Goal: Task Accomplishment & Management: Manage account settings

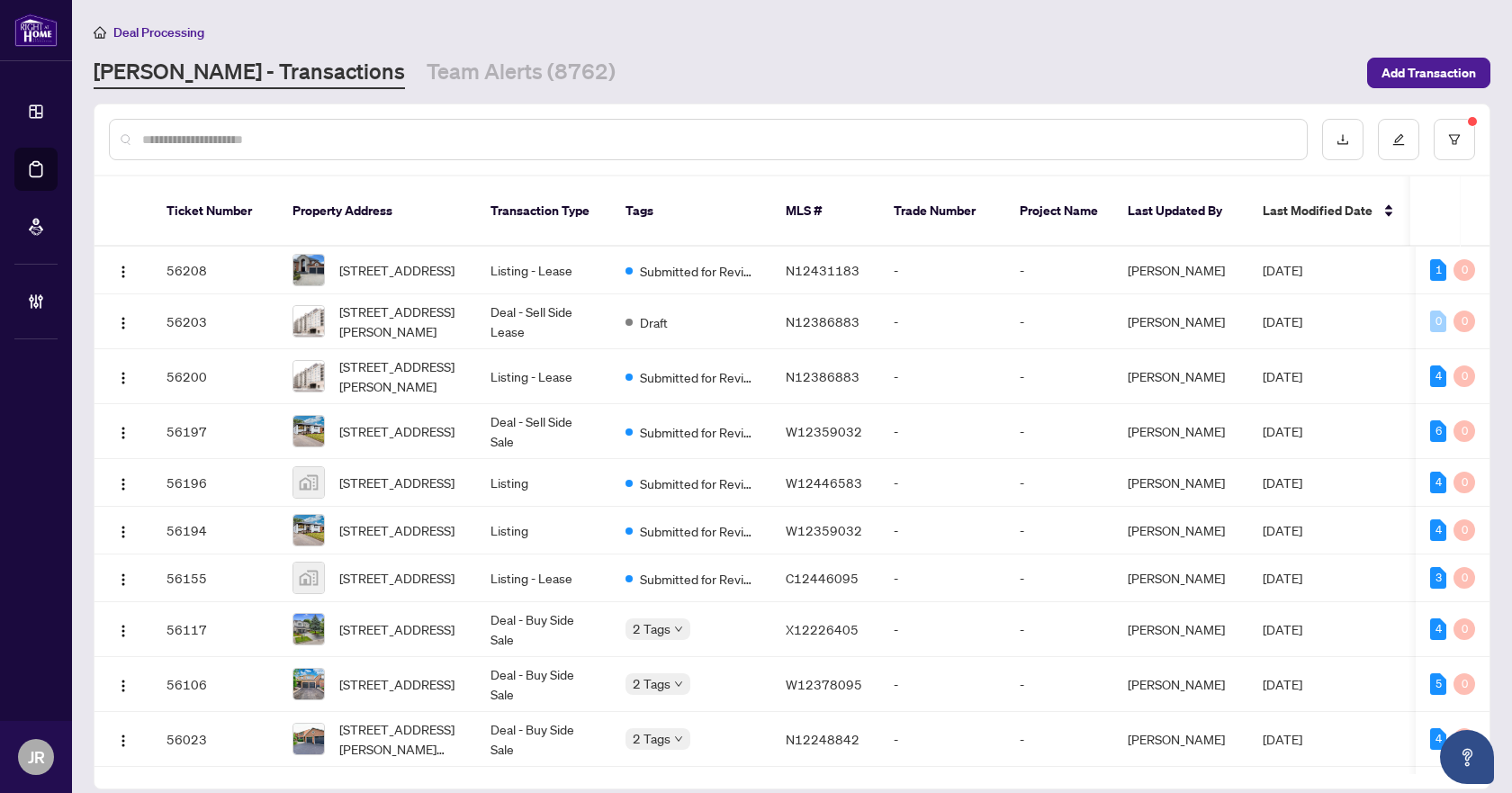
click at [475, 133] on input "text" at bounding box center [717, 139] width 1150 height 19
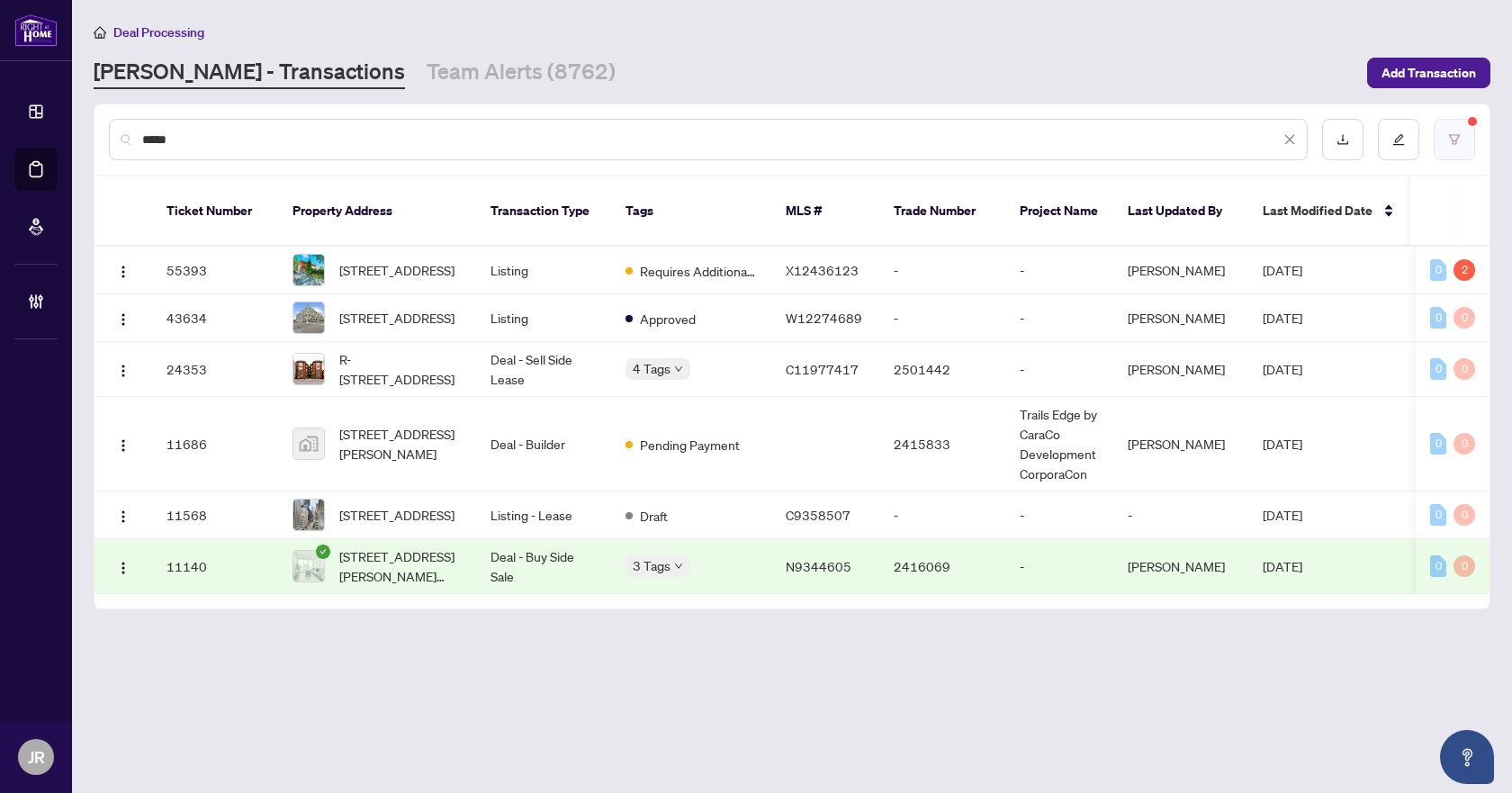
type input "****"
click at [1455, 147] on button "button" at bounding box center [1454, 139] width 42 height 42
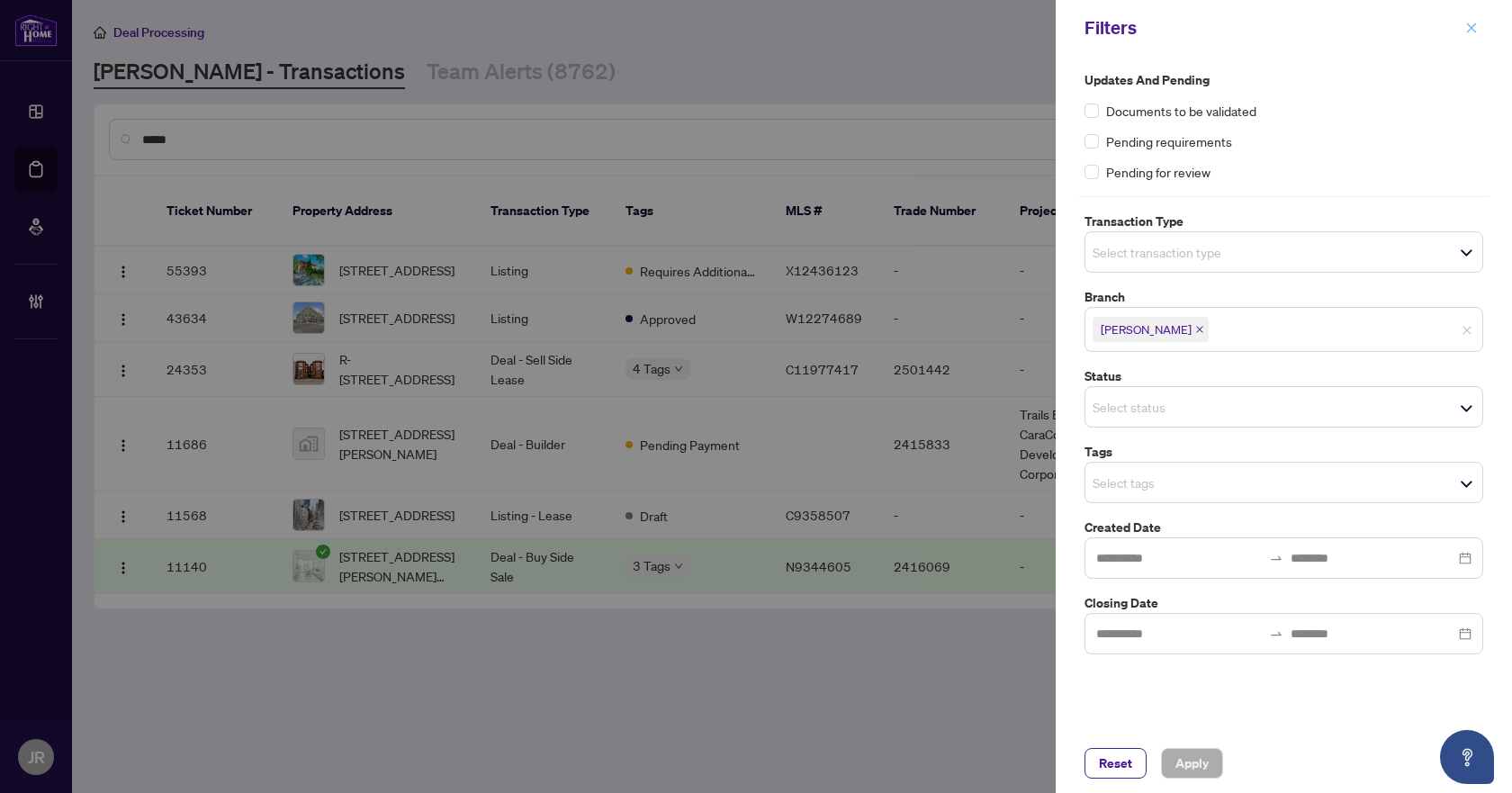
click at [1477, 25] on icon "close" at bounding box center [1470, 27] width 13 height 13
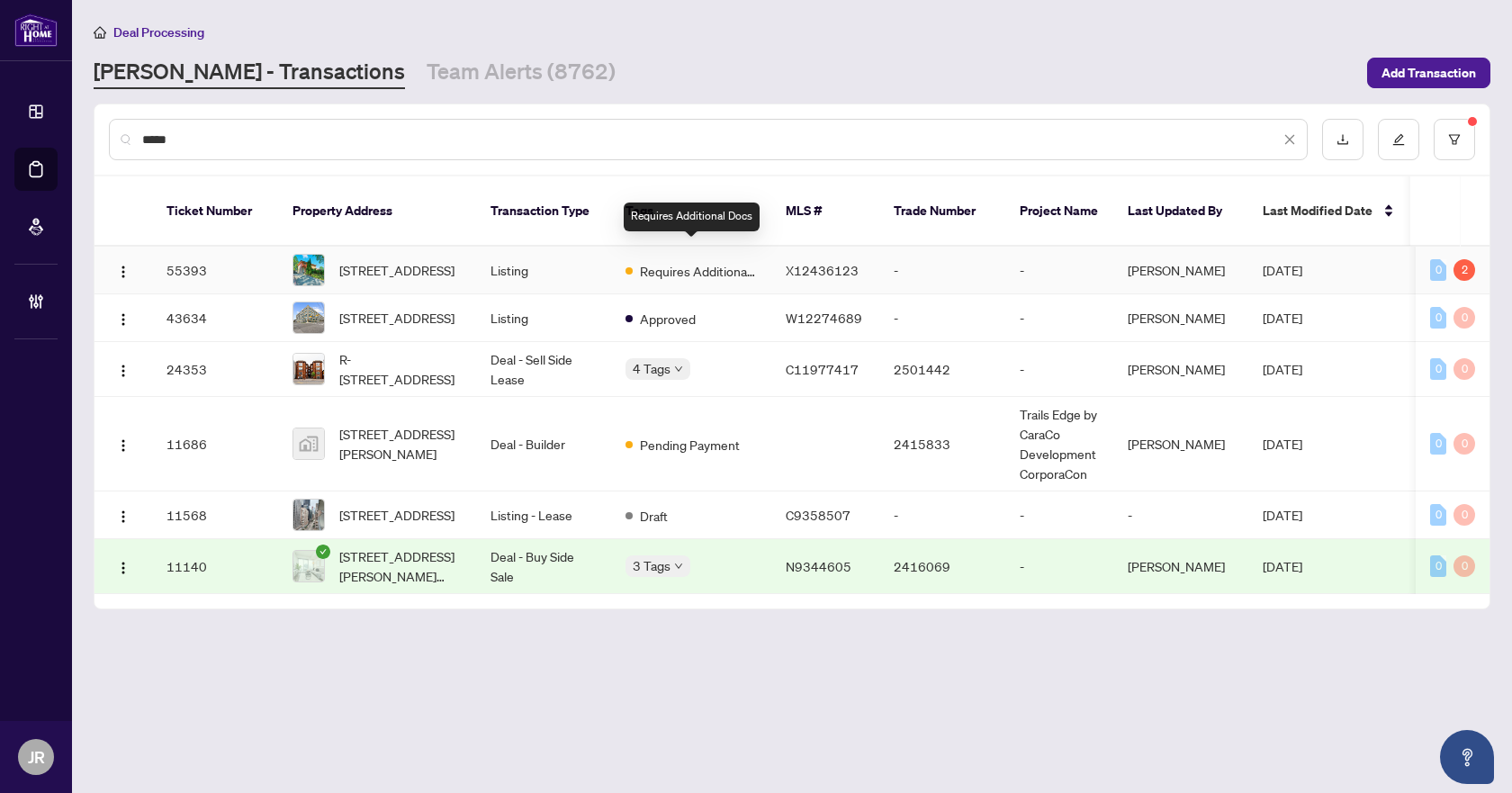
click at [649, 261] on span "Requires Additional Docs" at bounding box center [698, 271] width 117 height 19
click at [555, 350] on td "Deal - Sell Side Lease" at bounding box center [543, 369] width 135 height 55
click at [609, 257] on td "Listing" at bounding box center [543, 270] width 135 height 47
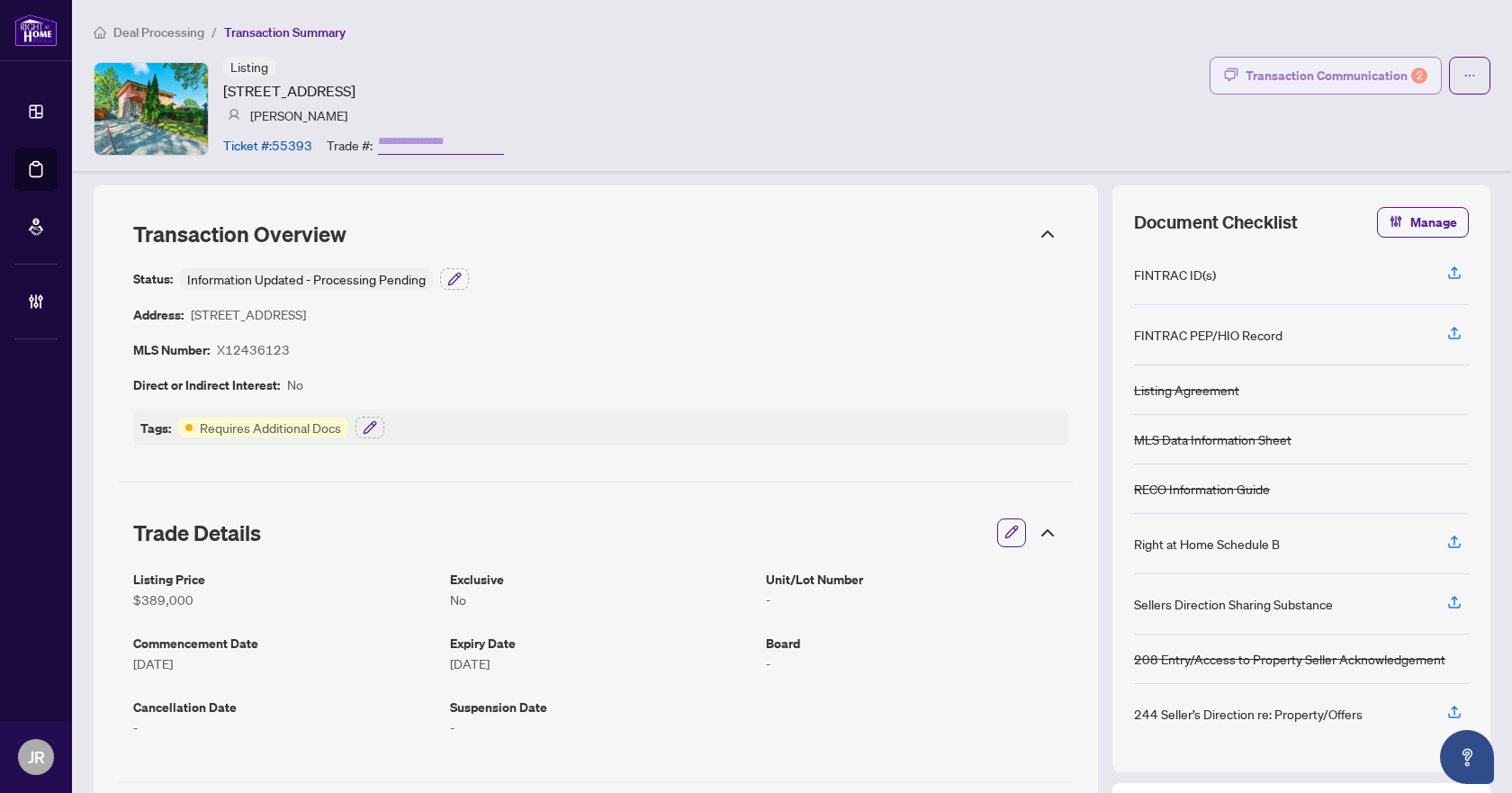
click at [1378, 92] on button "Transaction Communication 2" at bounding box center [1325, 76] width 232 height 38
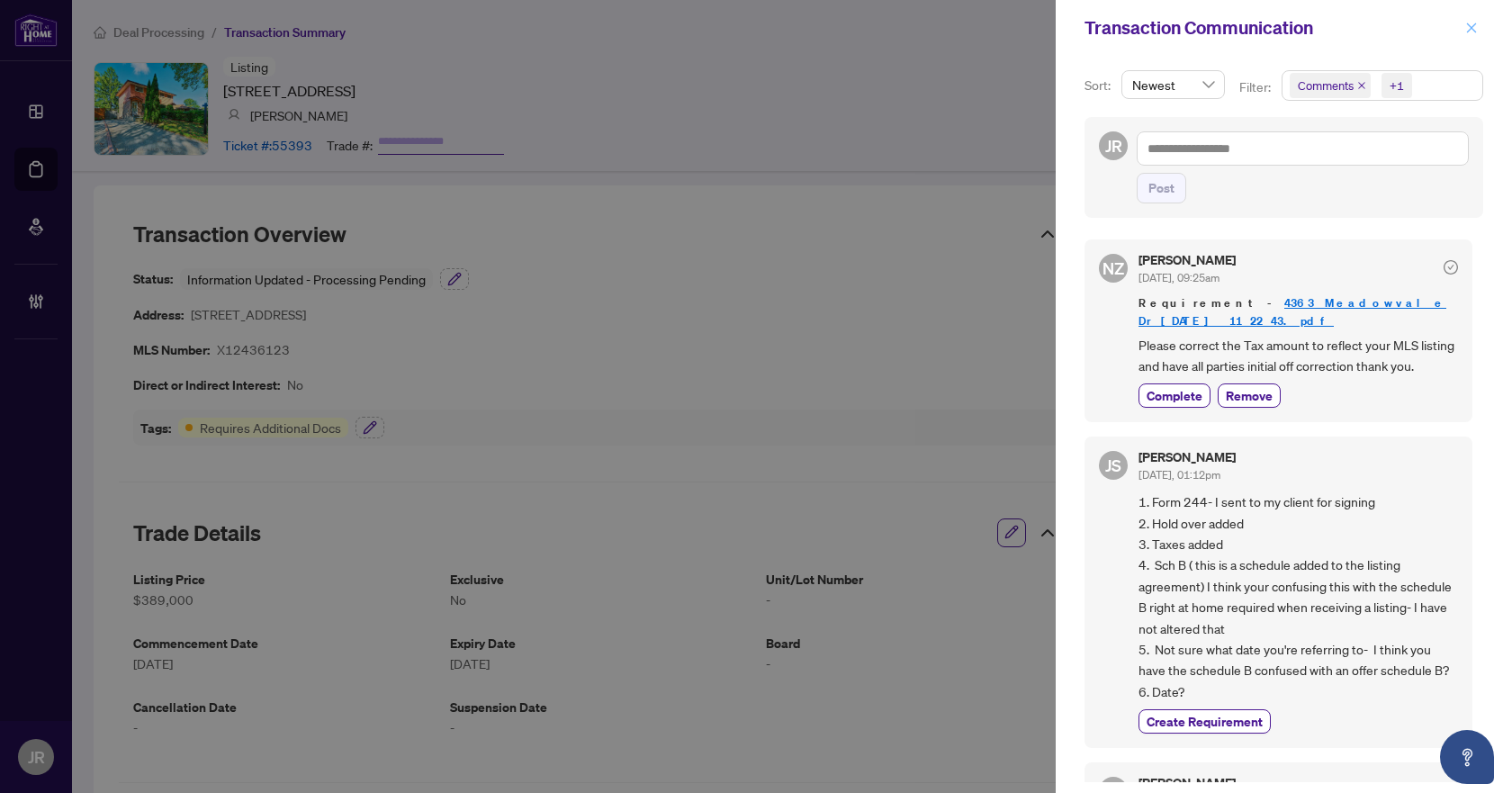
click at [1469, 32] on icon "close" at bounding box center [1470, 27] width 13 height 13
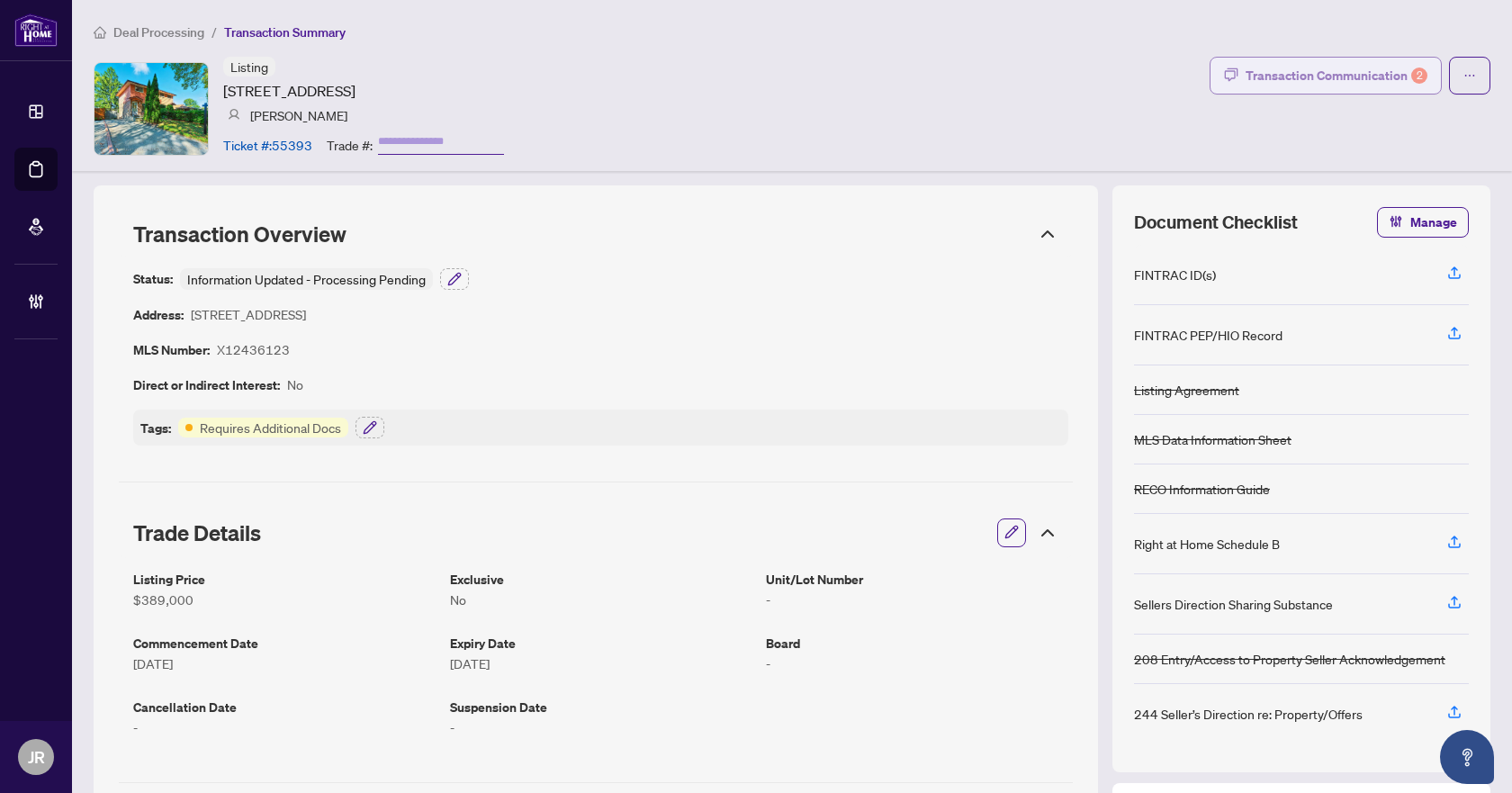
click at [1281, 79] on div "Transaction Communication 2" at bounding box center [1337, 76] width 182 height 29
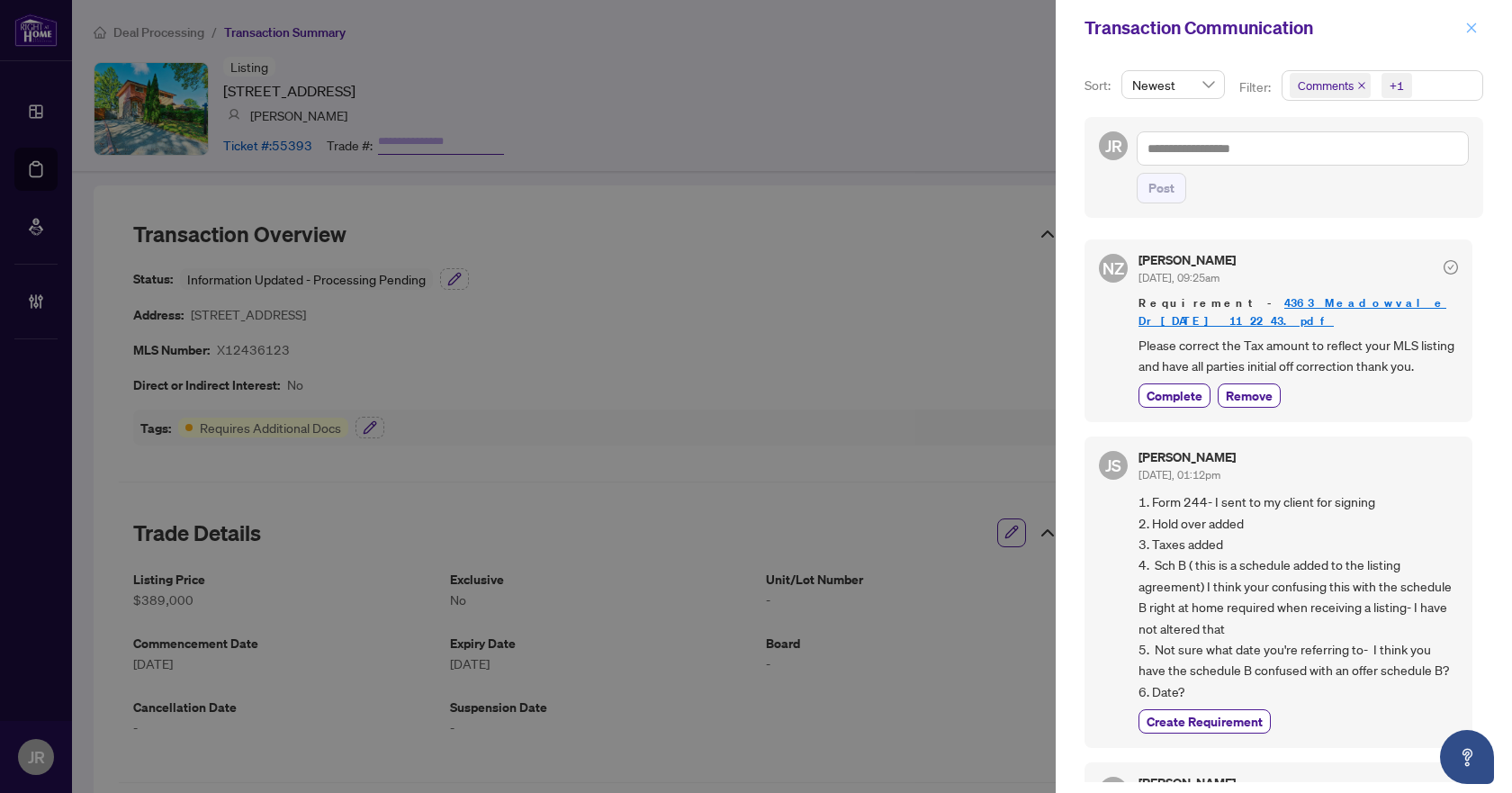
click at [1474, 29] on icon "close" at bounding box center [1470, 27] width 13 height 13
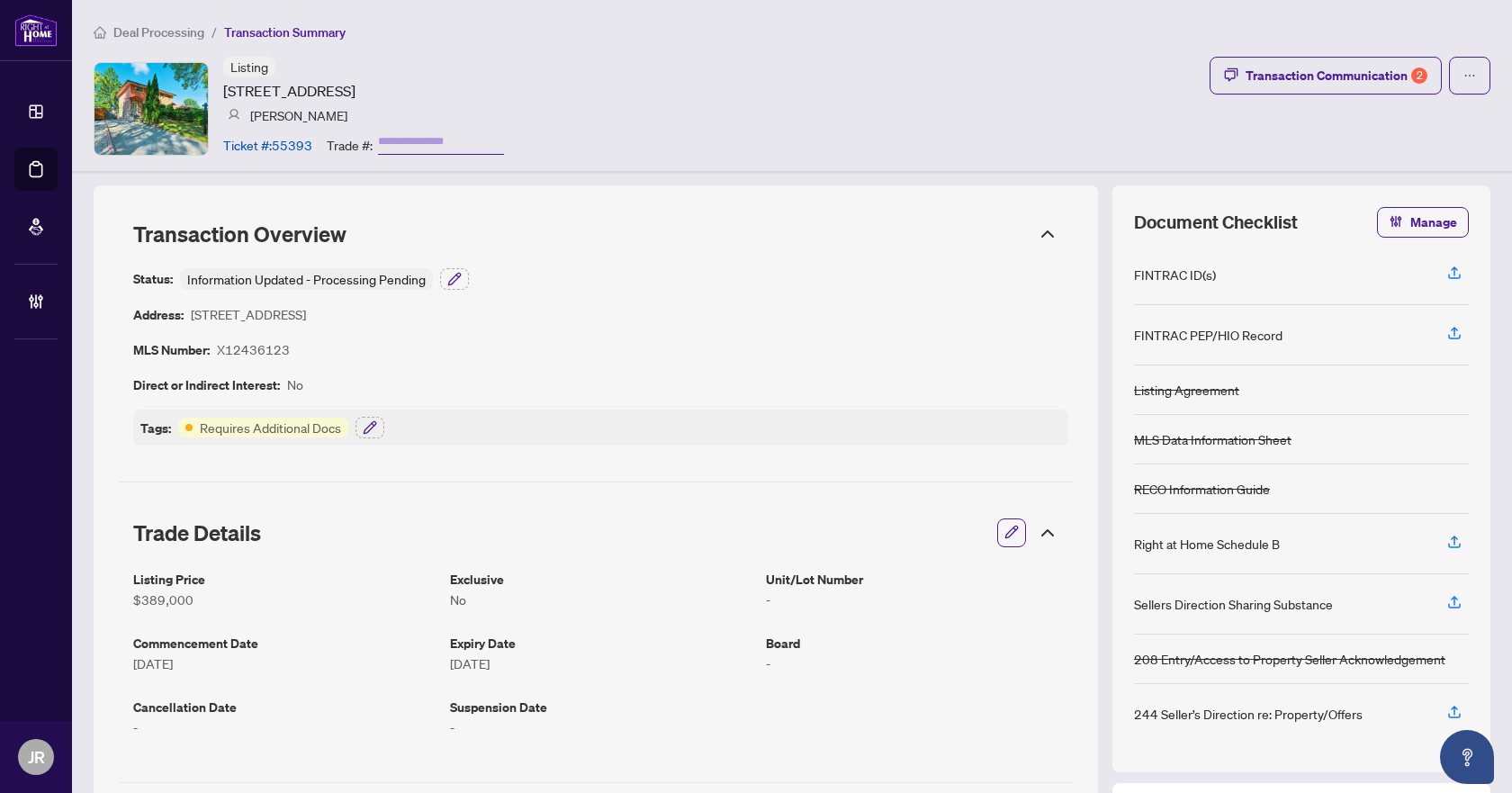
click at [163, 34] on span "Deal Processing" at bounding box center [159, 32] width 91 height 16
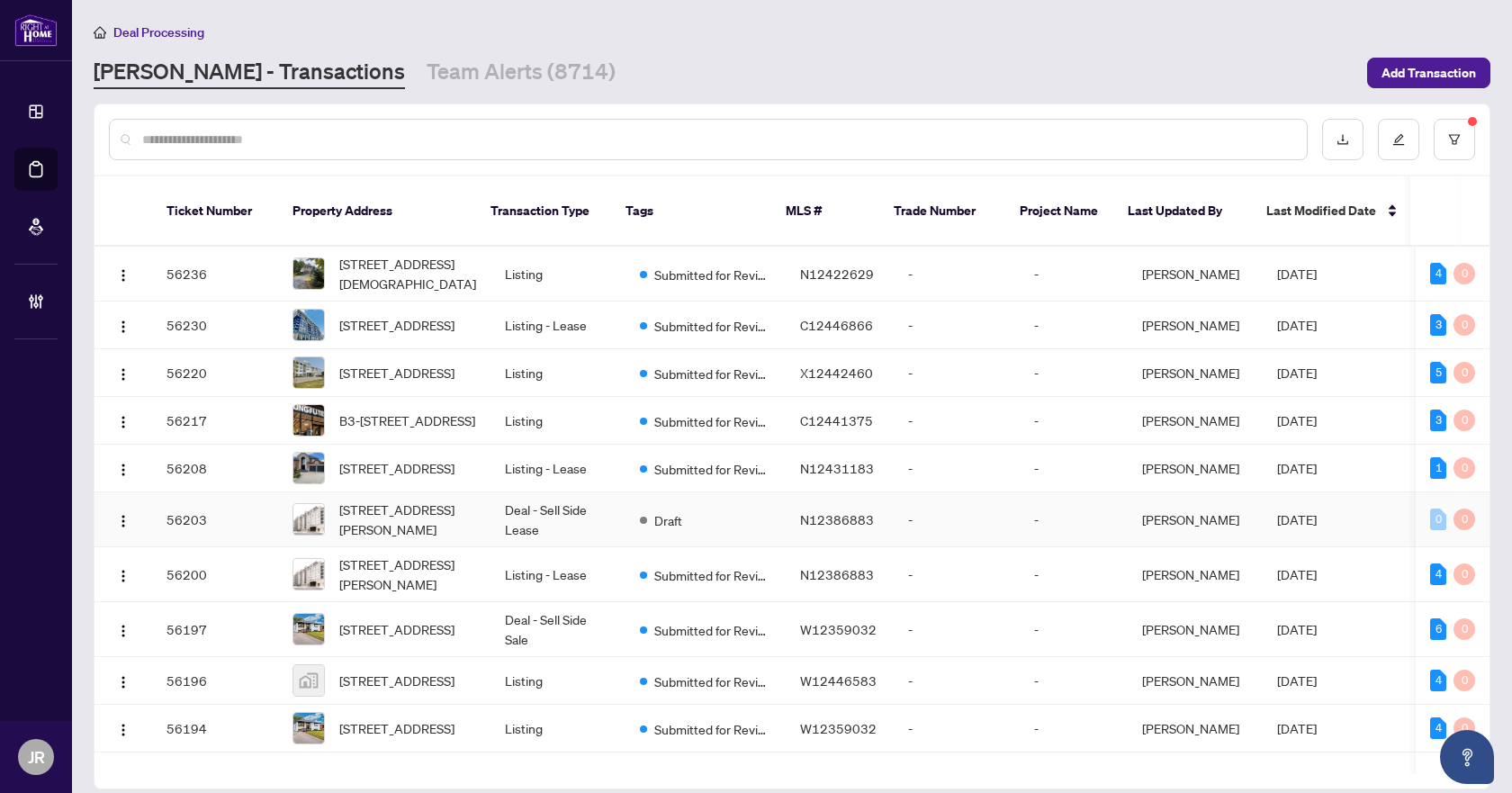
click at [594, 526] on td "Deal - Sell Side Lease" at bounding box center [558, 520] width 135 height 55
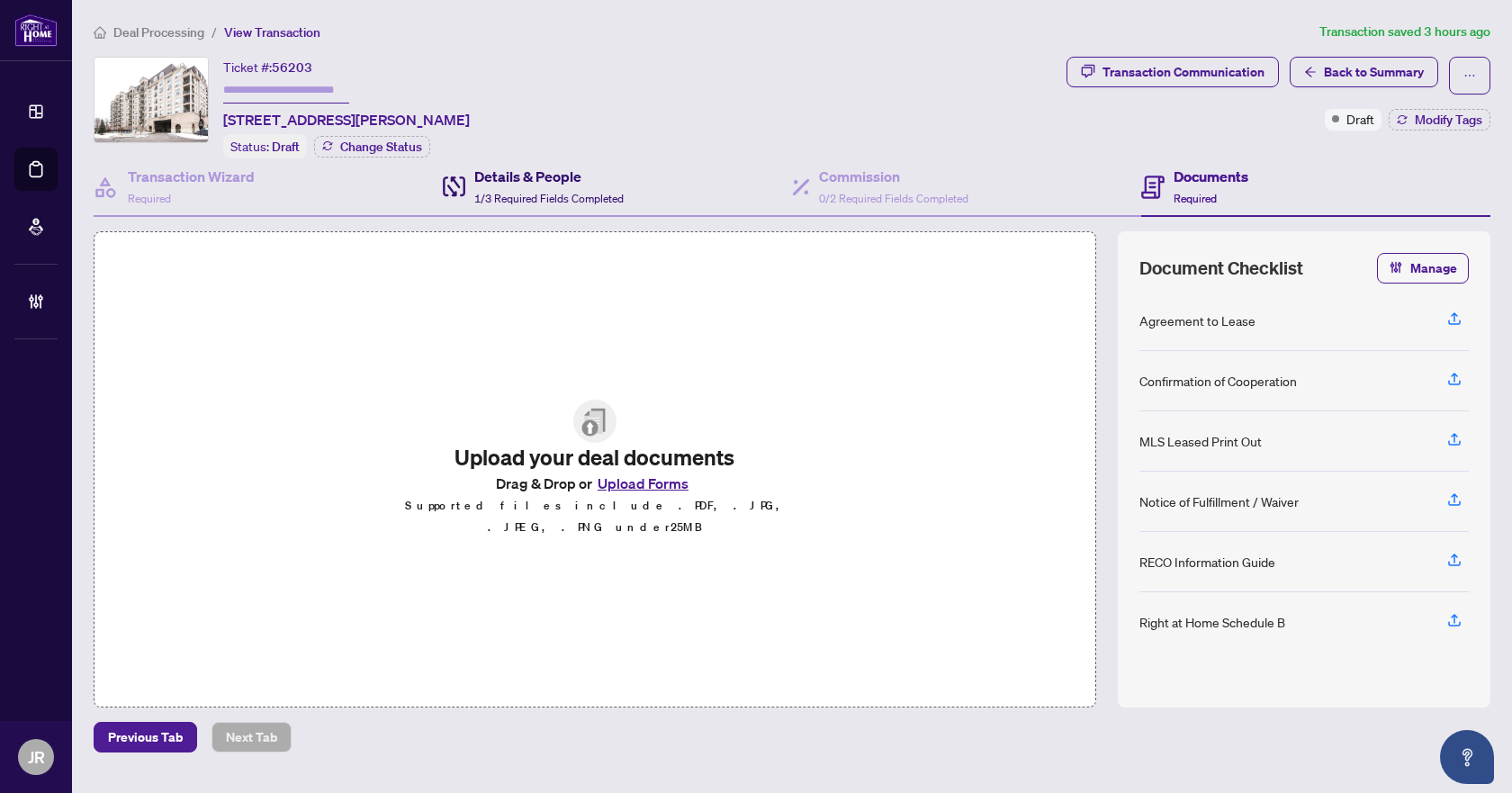
click at [600, 194] on span "1/3 Required Fields Completed" at bounding box center [549, 198] width 149 height 14
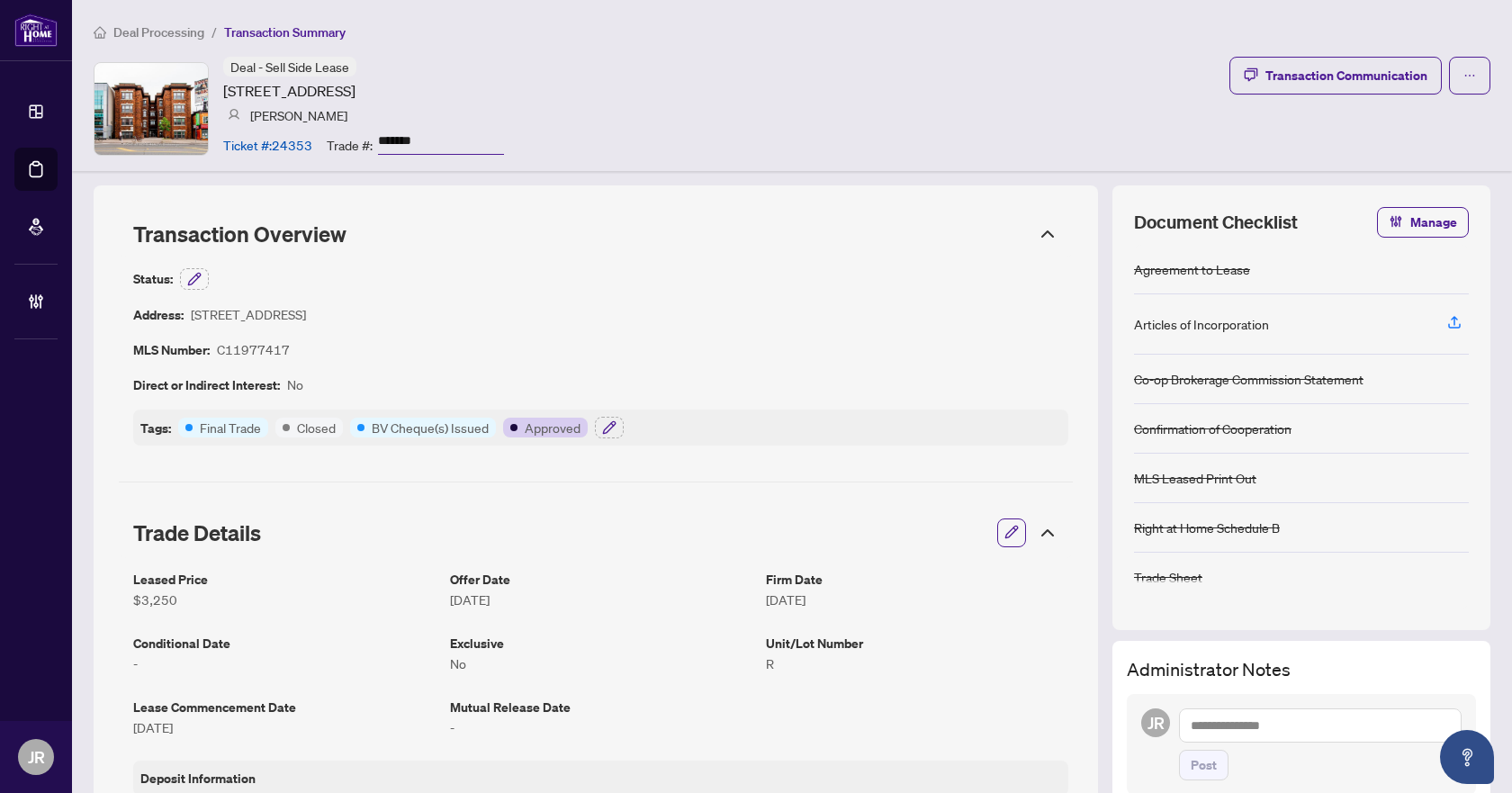
click at [177, 32] on span "Deal Processing" at bounding box center [159, 32] width 91 height 16
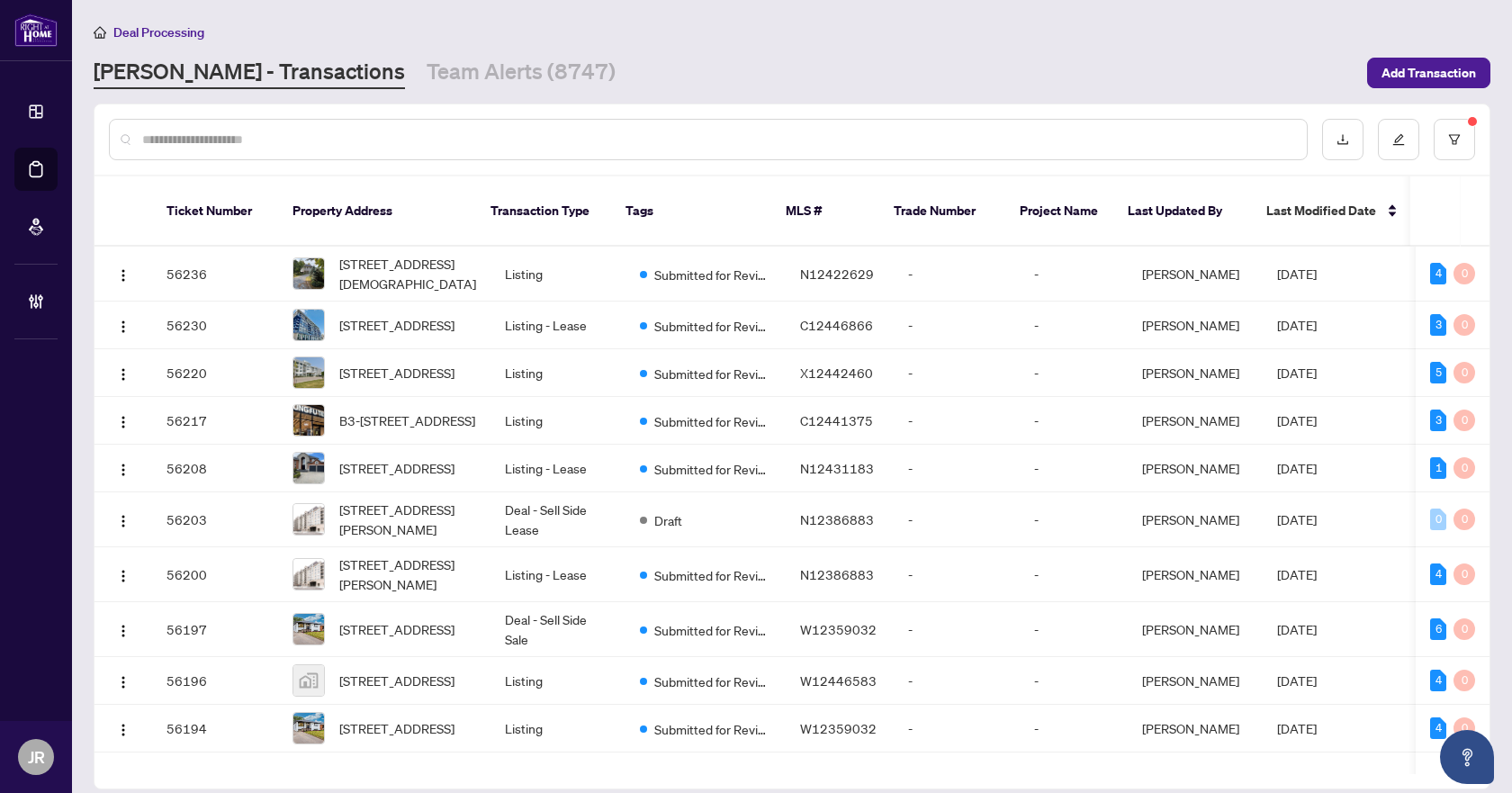
click at [375, 134] on input "text" at bounding box center [717, 139] width 1150 height 19
click at [549, 141] on input "text" at bounding box center [717, 139] width 1150 height 19
click at [615, 135] on input "text" at bounding box center [717, 139] width 1150 height 19
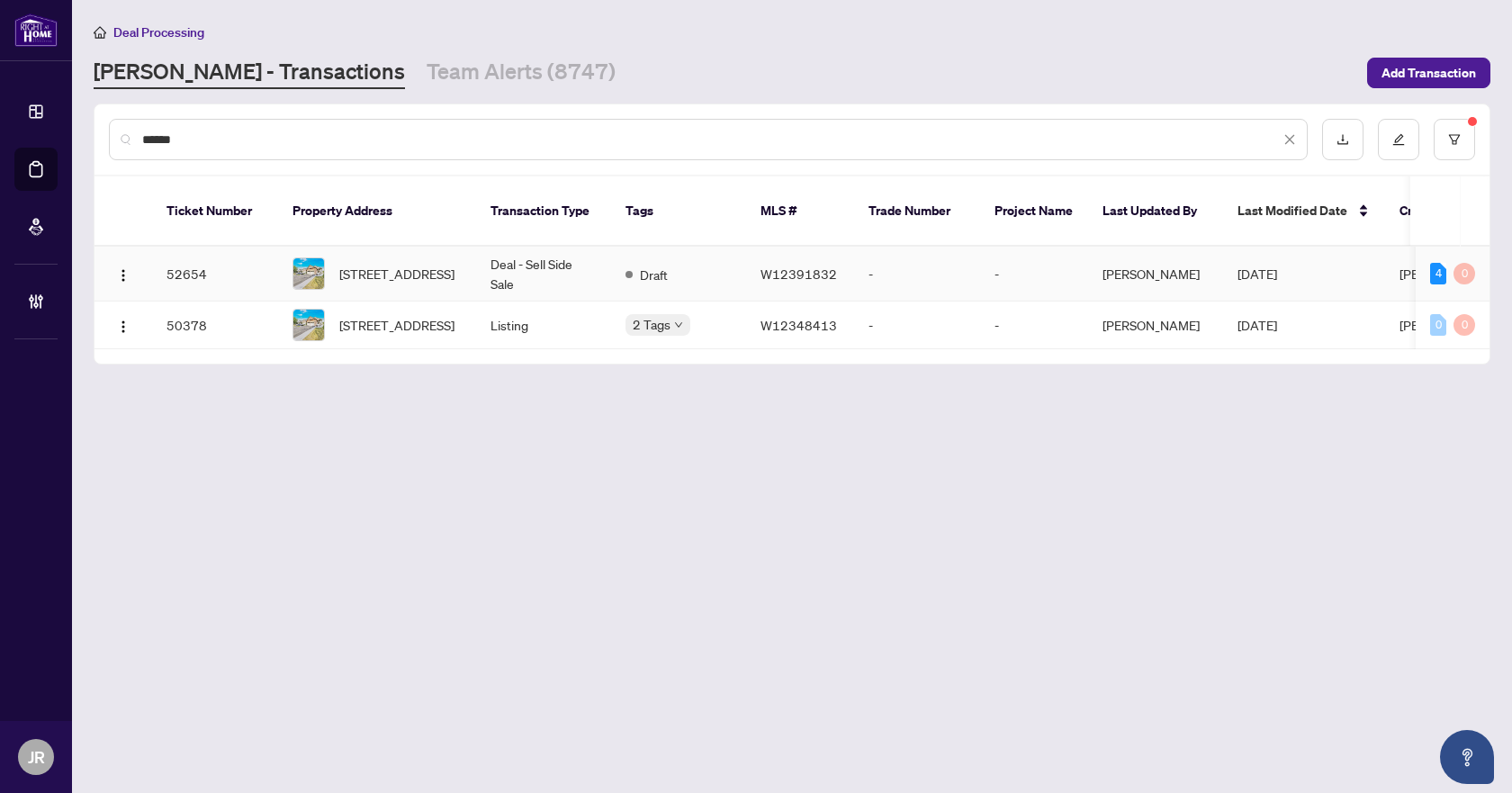
type input "******"
click at [529, 247] on td "Deal - Sell Side Sale" at bounding box center [543, 274] width 135 height 55
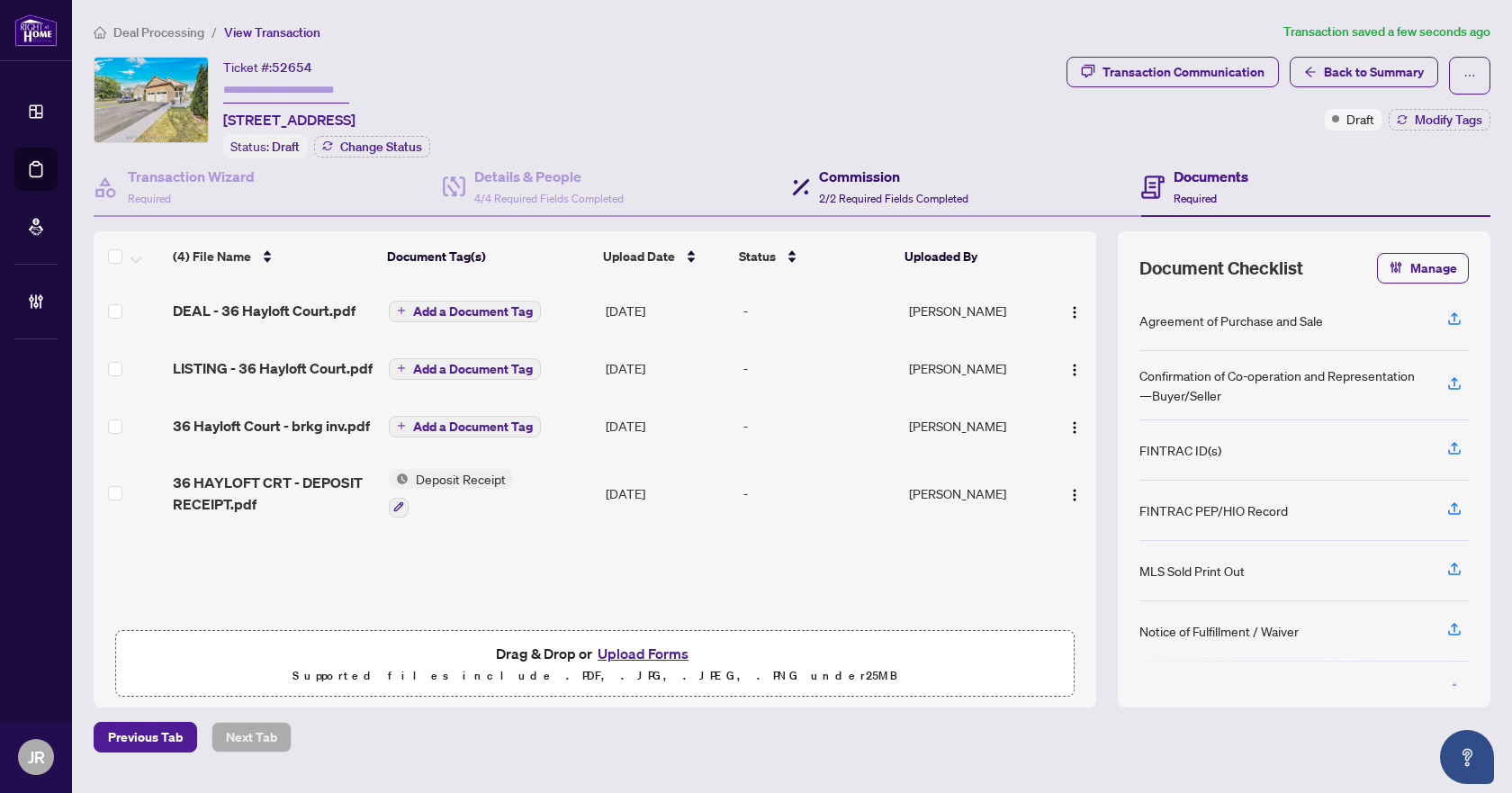
click at [883, 195] on span "2/2 Required Fields Completed" at bounding box center [893, 198] width 149 height 14
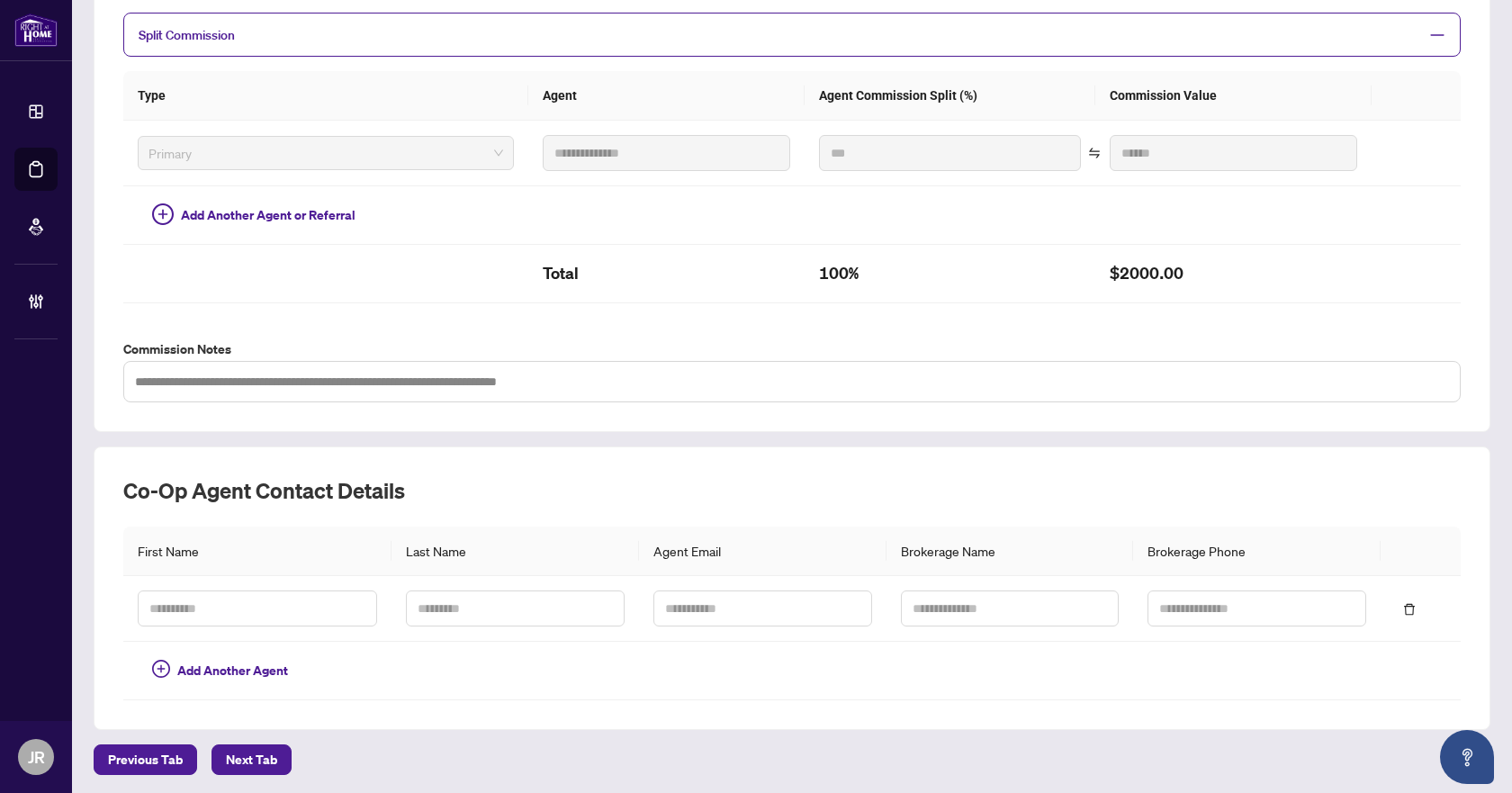
scroll to position [198, 0]
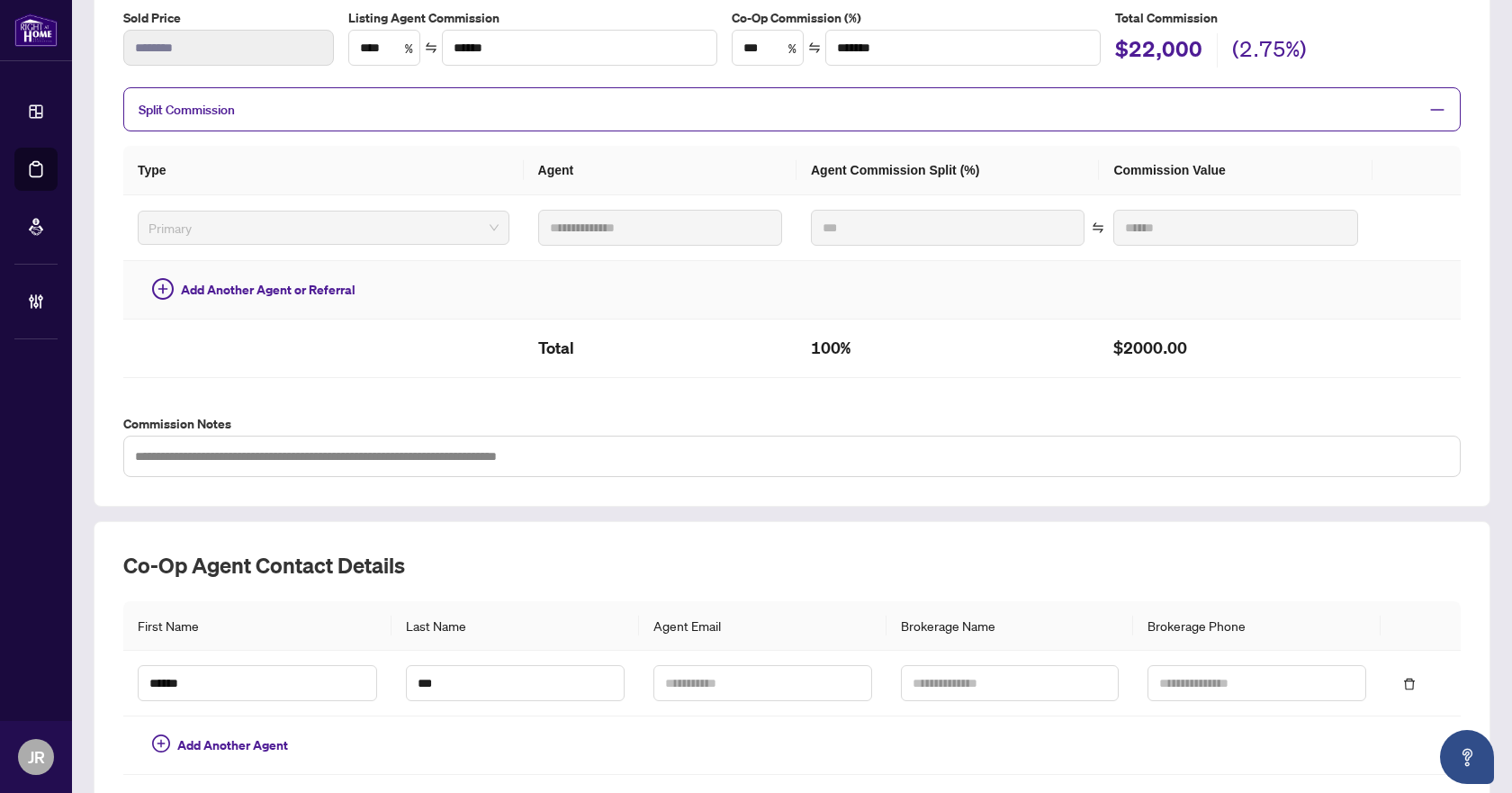
scroll to position [378, 0]
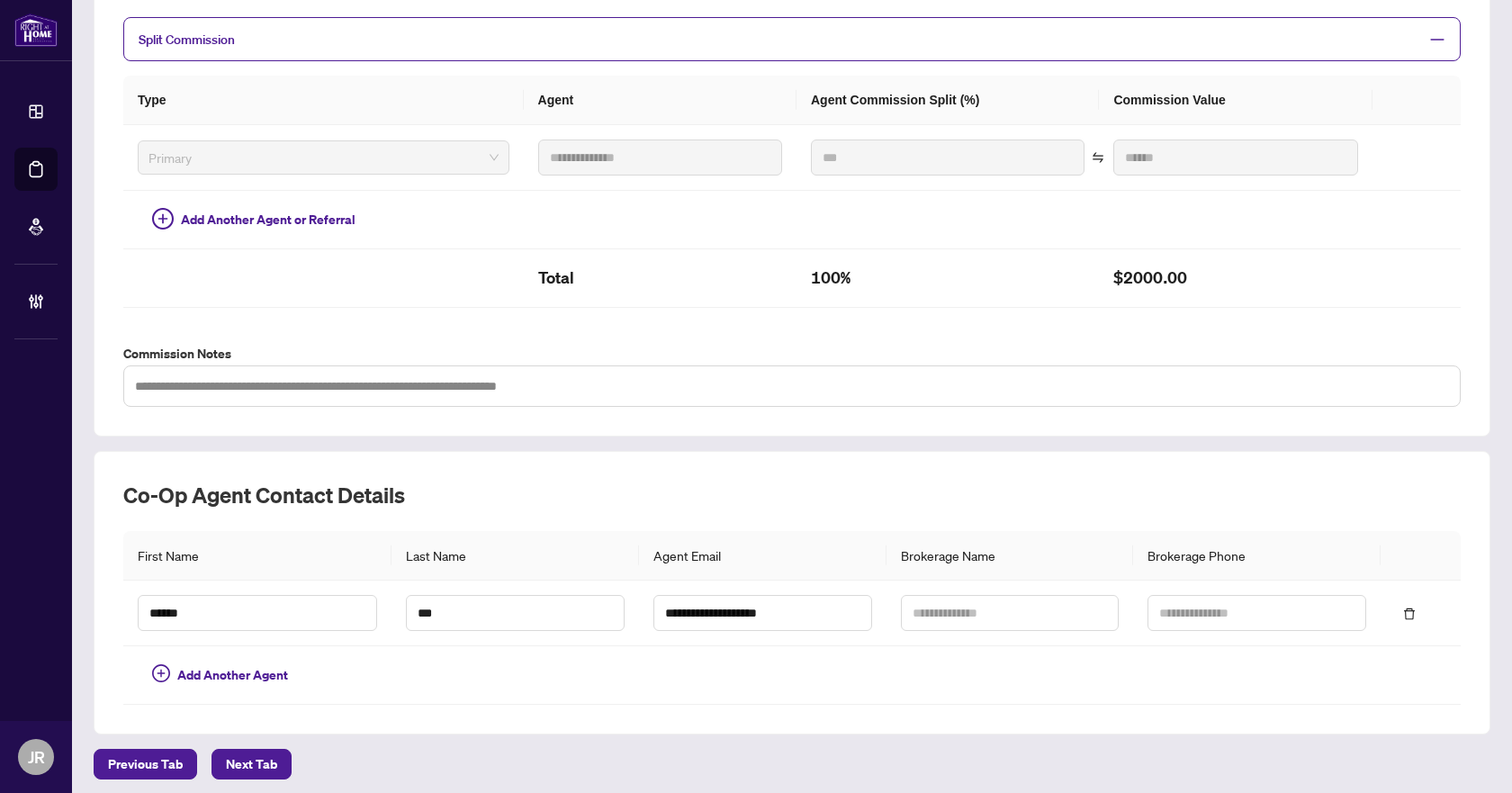
scroll to position [378, 0]
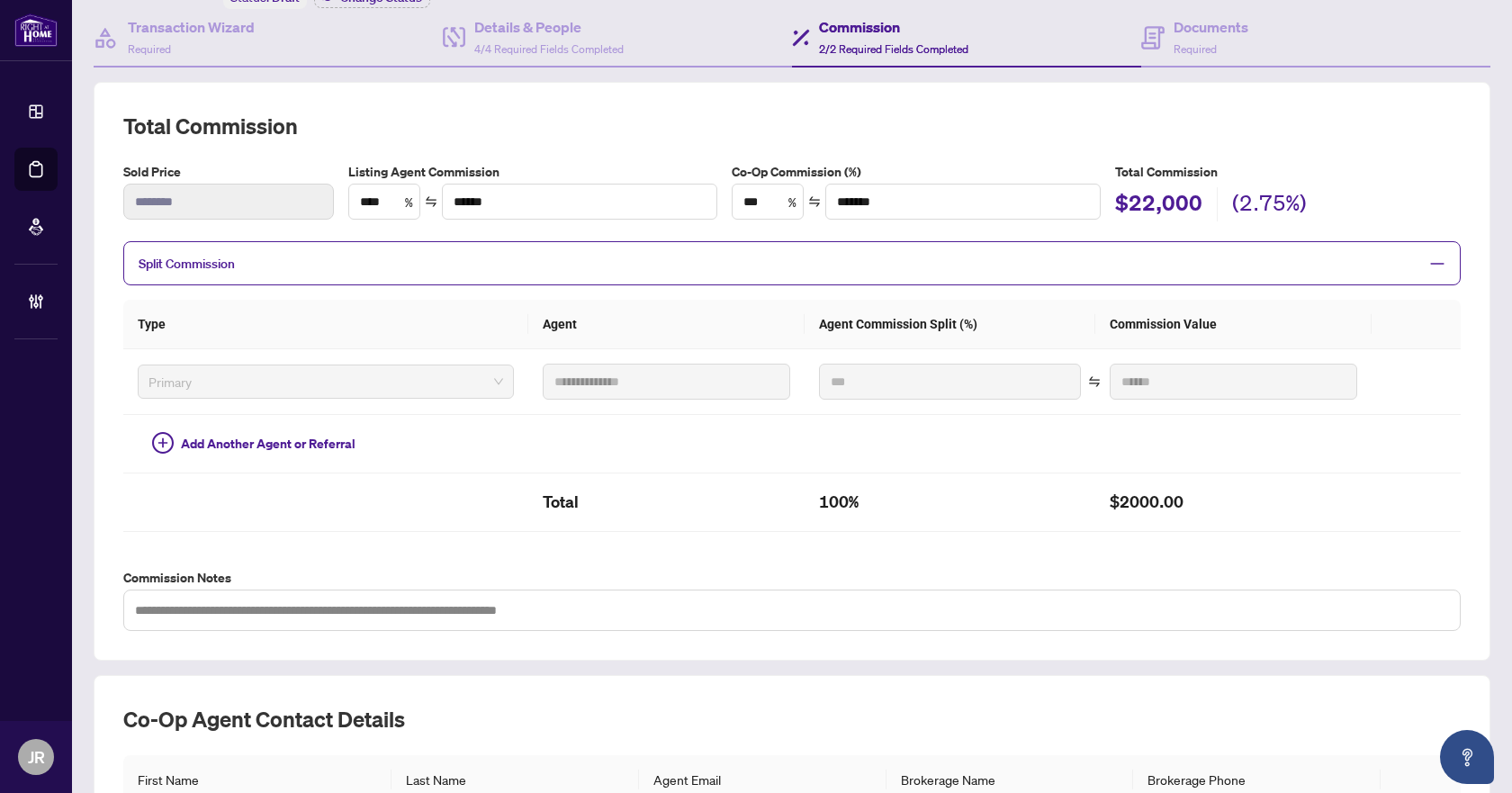
scroll to position [147, 0]
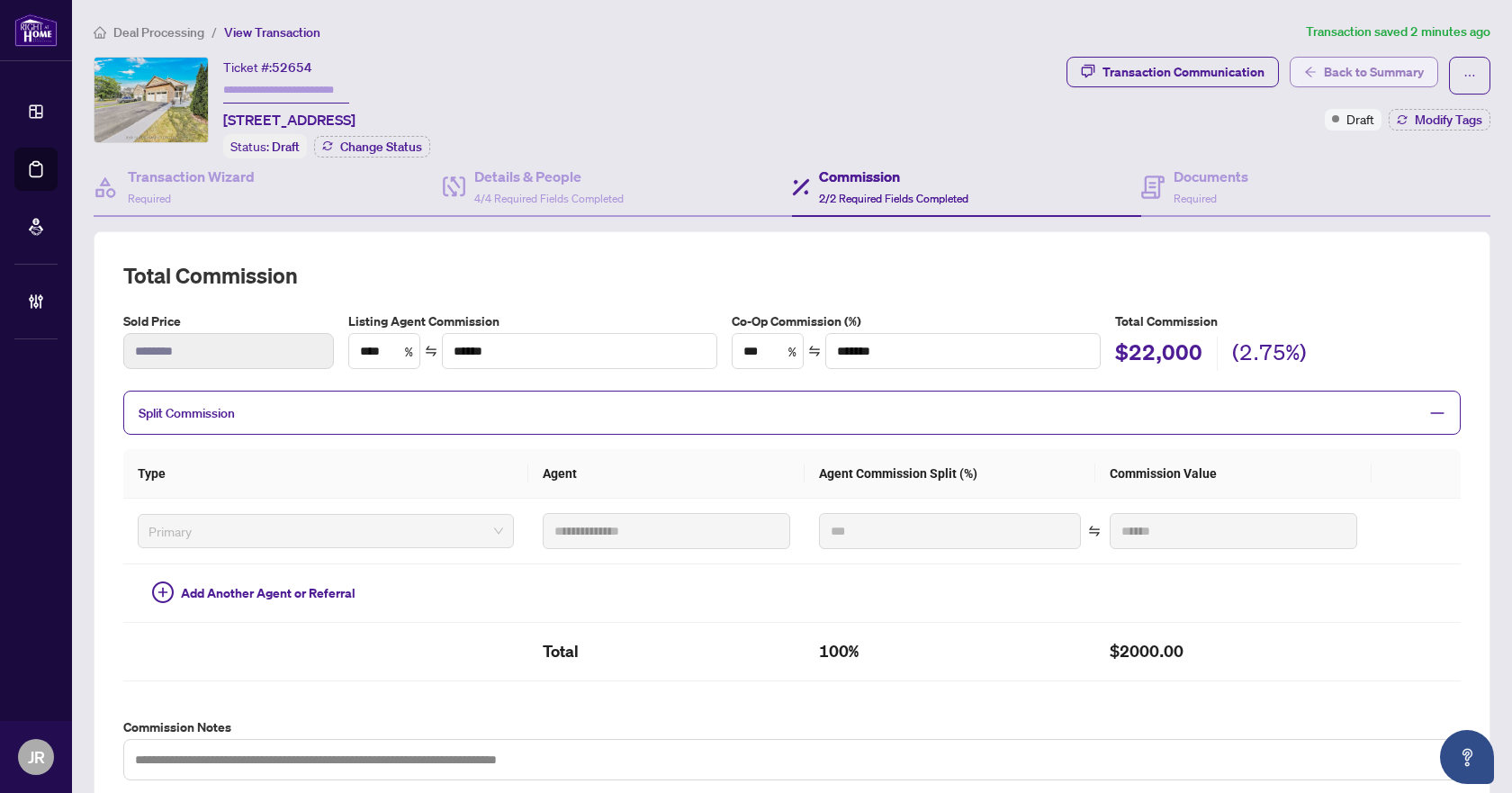
click at [1337, 72] on span "Back to Summary" at bounding box center [1373, 72] width 100 height 29
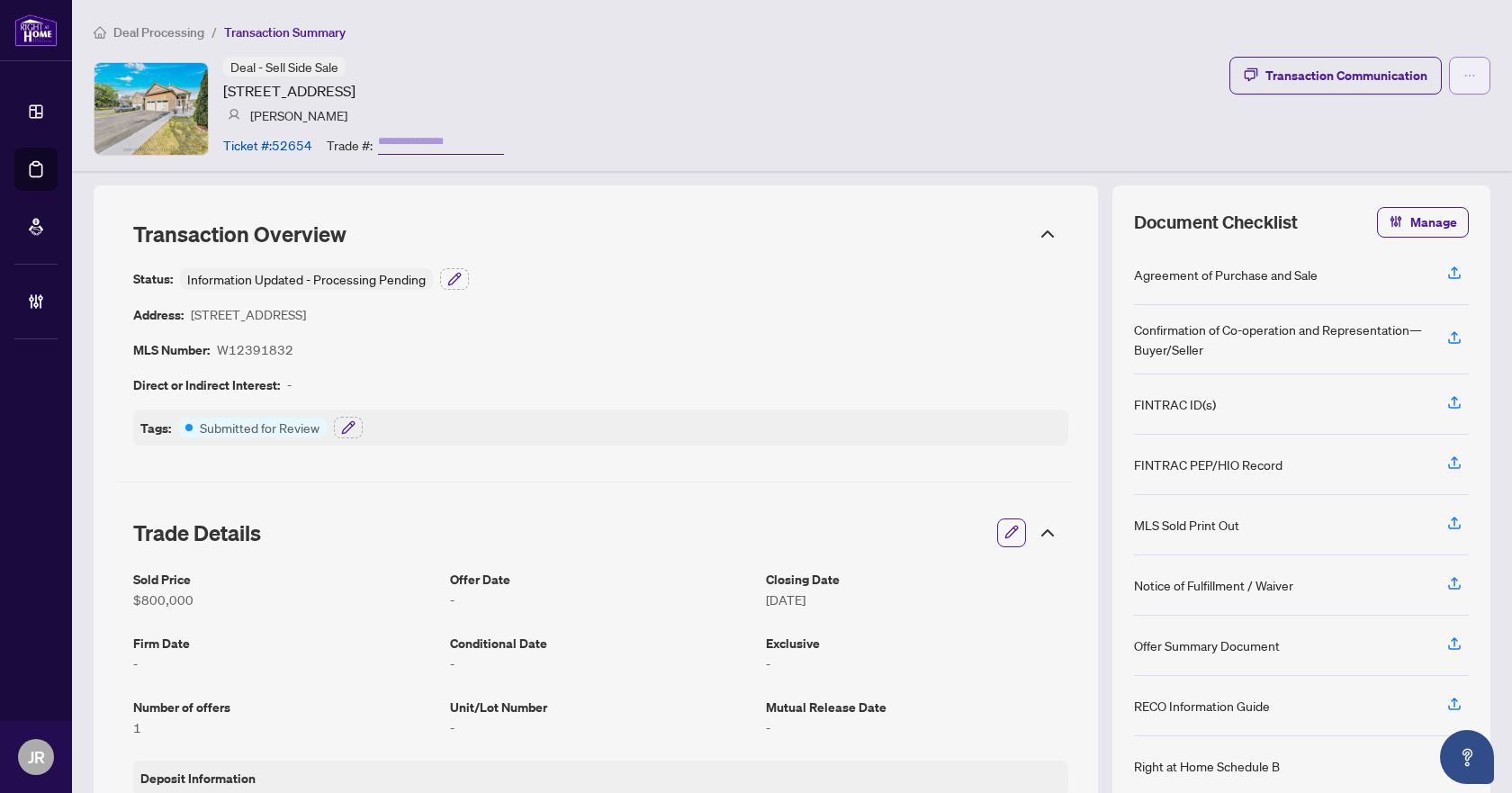
click at [1464, 78] on icon "ellipsis" at bounding box center [1469, 76] width 13 height 13
click at [1163, 121] on div "Deal - Sell Side Sale 36 Hayloft Crt, Brampton, Ontario L6X 4R7, Canada Gina De…" at bounding box center [792, 108] width 1397 height 104
